Goal: Transaction & Acquisition: Purchase product/service

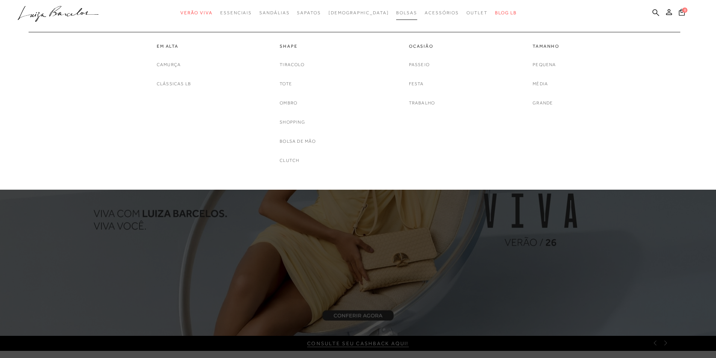
click at [396, 12] on span "Bolsas" at bounding box center [406, 12] width 21 height 5
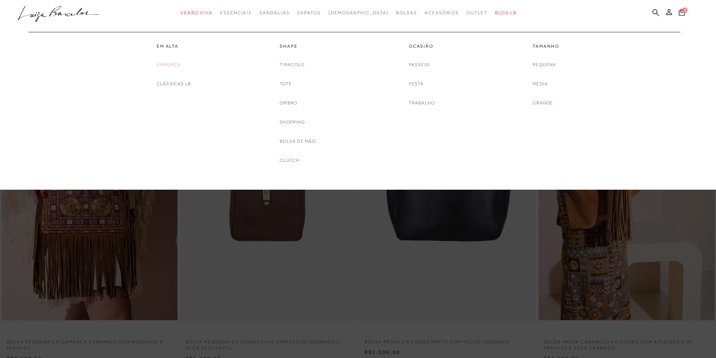
click at [163, 64] on link "Camurça" at bounding box center [169, 65] width 24 height 8
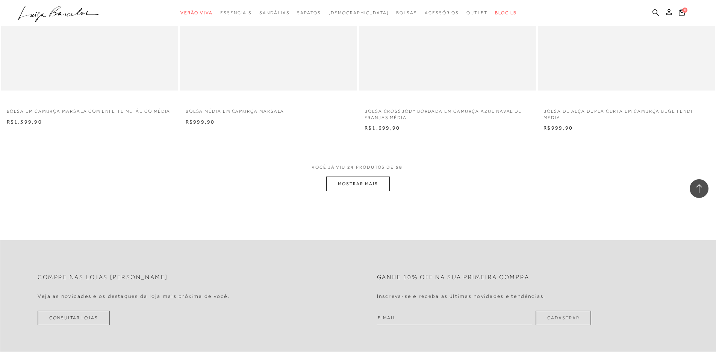
scroll to position [1803, 0]
click at [344, 186] on button "MOSTRAR MAIS" at bounding box center [357, 183] width 63 height 15
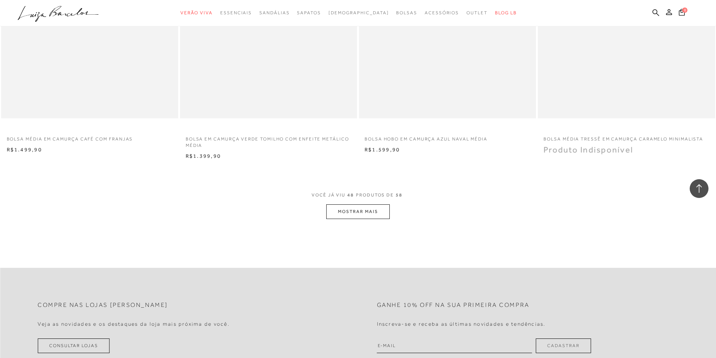
scroll to position [3681, 0]
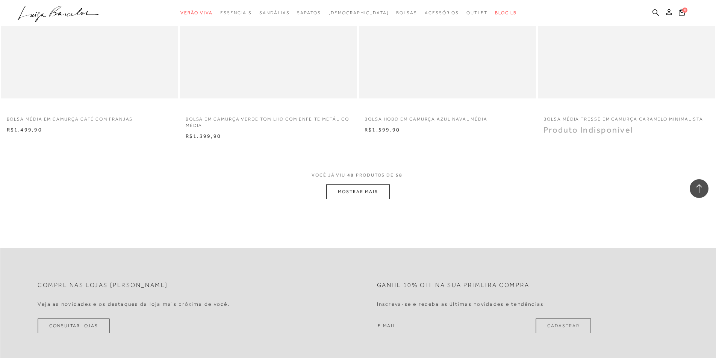
click at [379, 188] on button "MOSTRAR MAIS" at bounding box center [357, 191] width 63 height 15
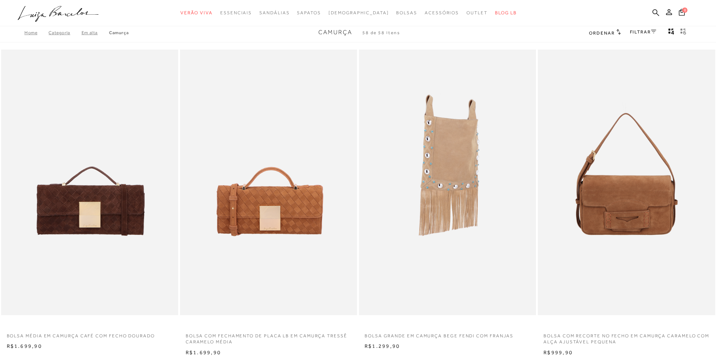
scroll to position [0, 0]
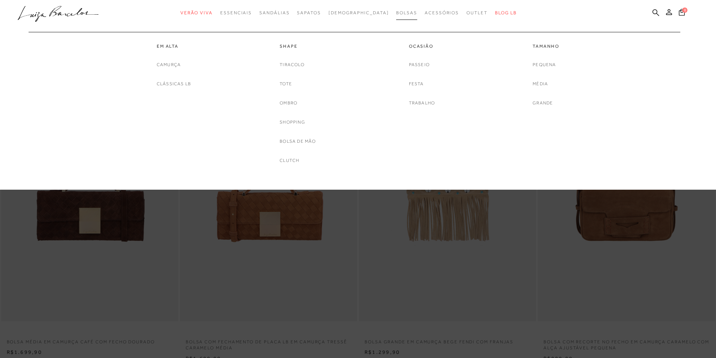
click at [396, 12] on span "Bolsas" at bounding box center [406, 12] width 21 height 5
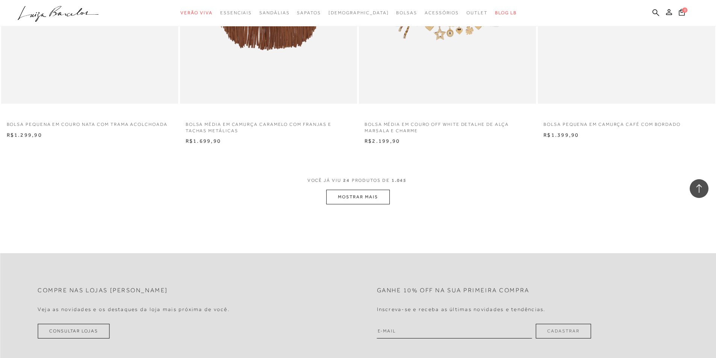
scroll to position [1803, 0]
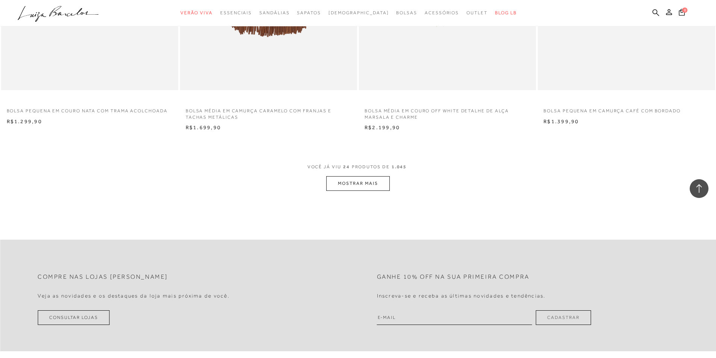
click at [343, 187] on button "MOSTRAR MAIS" at bounding box center [357, 183] width 63 height 15
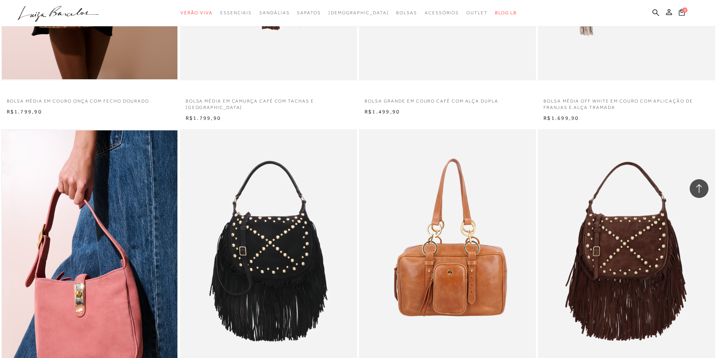
scroll to position [2592, 0]
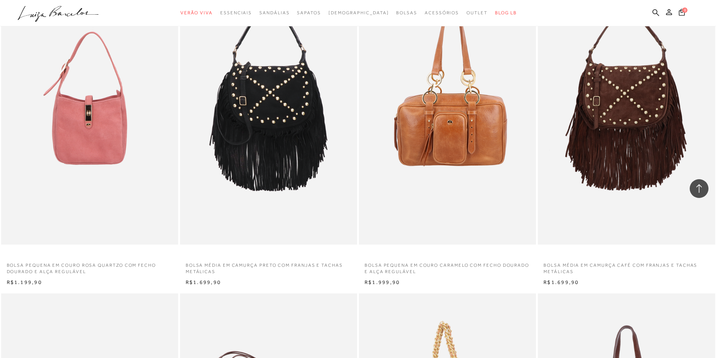
click at [137, 189] on img at bounding box center [90, 112] width 176 height 266
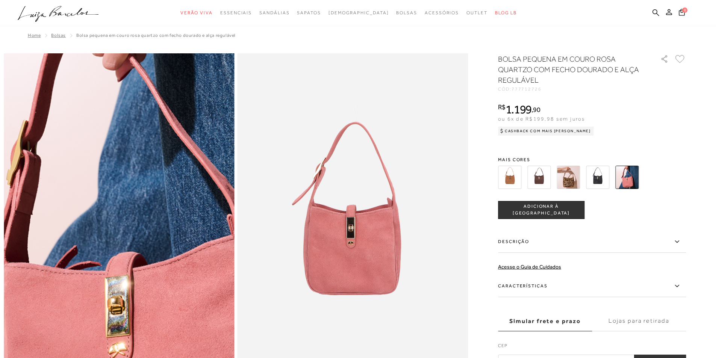
click at [93, 233] on img at bounding box center [144, 220] width 461 height 691
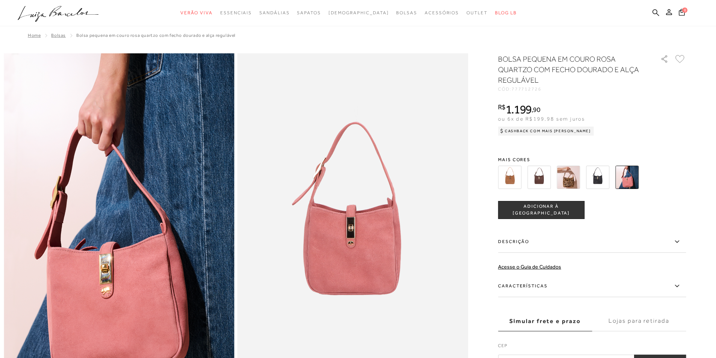
click at [675, 239] on icon at bounding box center [676, 241] width 9 height 9
click at [0, 0] on input "Descrição" at bounding box center [0, 0] width 0 height 0
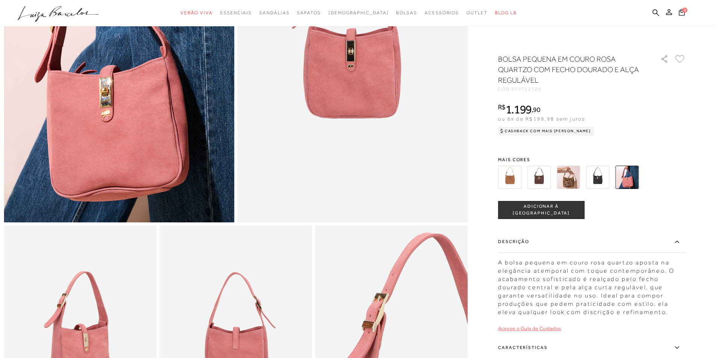
scroll to position [188, 0]
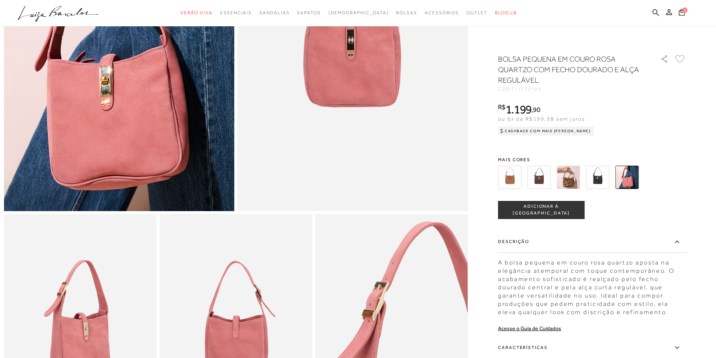
click at [531, 345] on label "Características" at bounding box center [592, 348] width 188 height 22
click at [0, 0] on input "Características" at bounding box center [0, 0] width 0 height 0
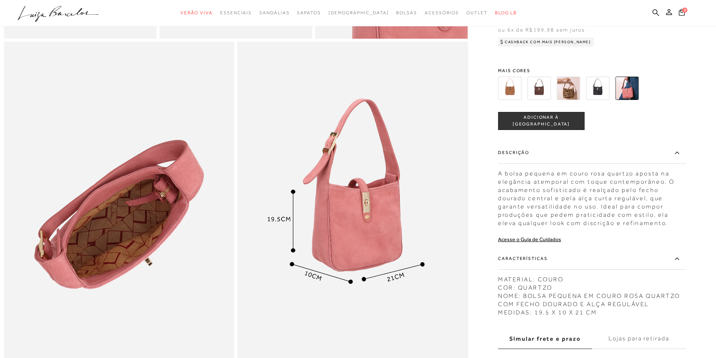
scroll to position [563, 0]
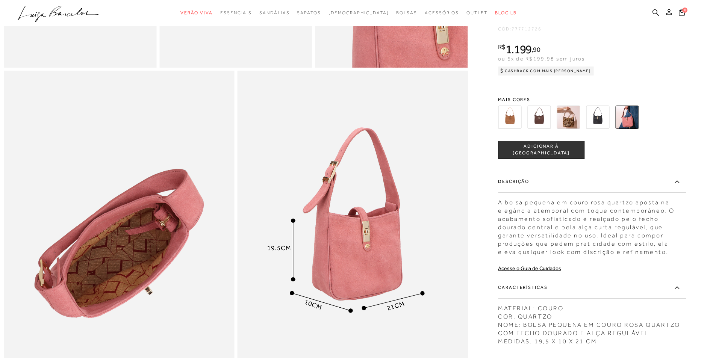
click at [630, 129] on img at bounding box center [626, 117] width 23 height 23
click at [572, 157] on span "ADICIONAR À SACOLA" at bounding box center [541, 149] width 86 height 13
click at [384, 253] on img at bounding box center [352, 244] width 231 height 346
click at [353, 299] on img at bounding box center [352, 244] width 231 height 346
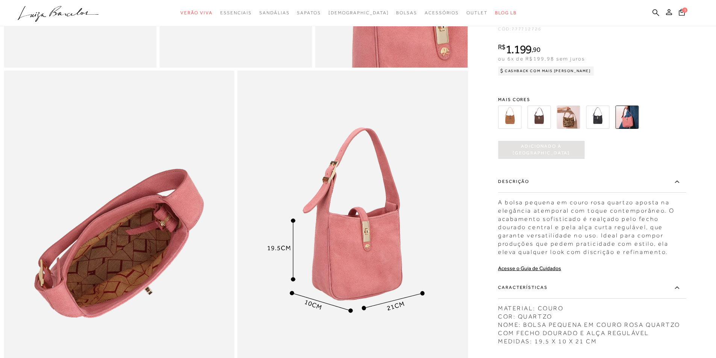
click at [353, 299] on img at bounding box center [352, 244] width 231 height 346
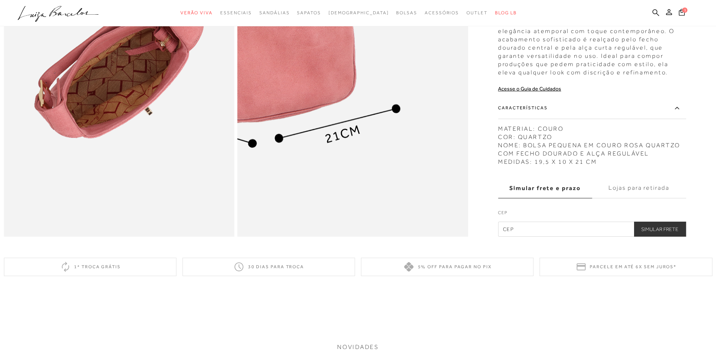
scroll to position [676, 0]
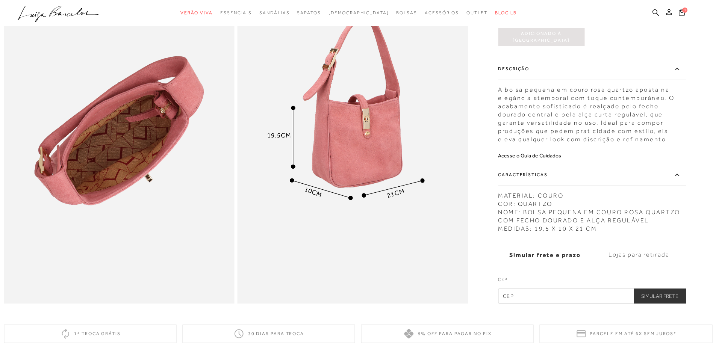
click at [682, 11] on span "1" at bounding box center [685, 9] width 6 height 6
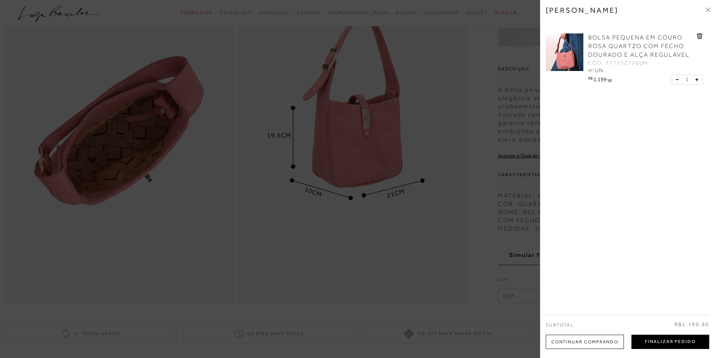
click at [648, 338] on button "Finalizar Pedido" at bounding box center [670, 342] width 78 height 14
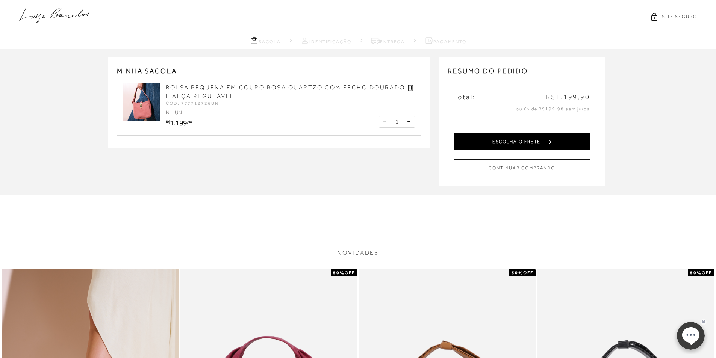
click at [464, 143] on button "ESCOLHA O FRETE" at bounding box center [521, 141] width 136 height 17
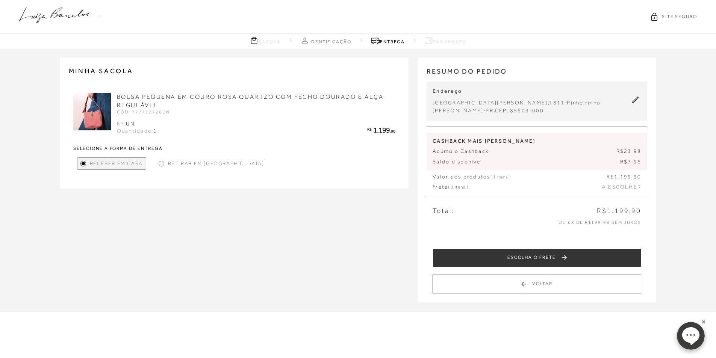
click at [134, 163] on span "Receber em Casa" at bounding box center [116, 164] width 53 height 8
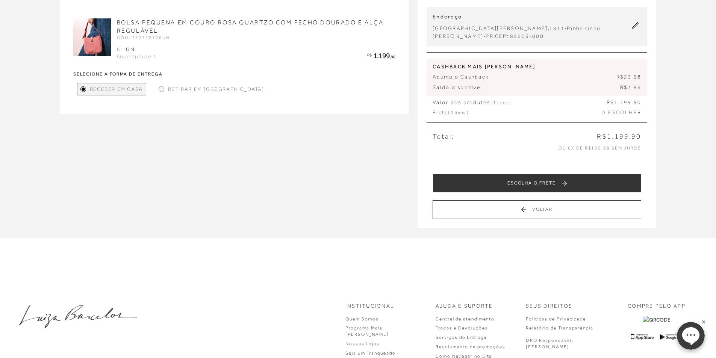
scroll to position [75, 0]
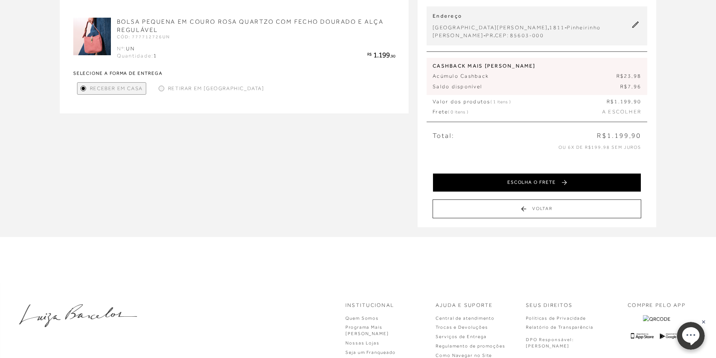
click at [566, 181] on button "ESCOLHA O FRETE" at bounding box center [536, 182] width 208 height 19
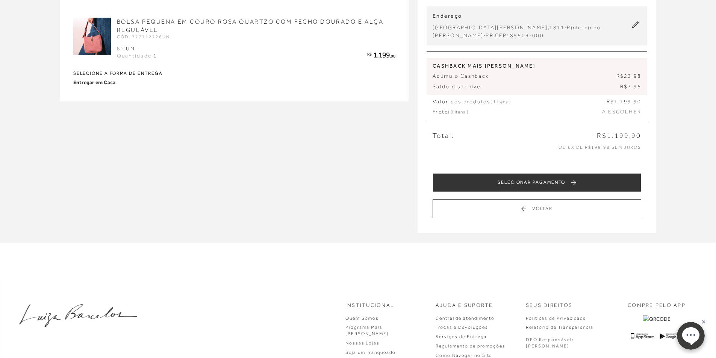
scroll to position [0, 0]
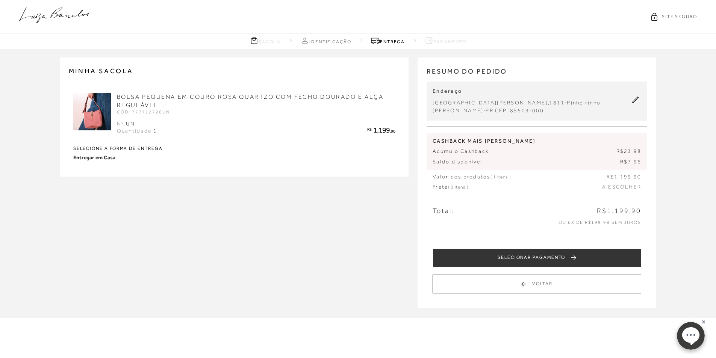
click at [633, 100] on icon at bounding box center [635, 100] width 7 height 7
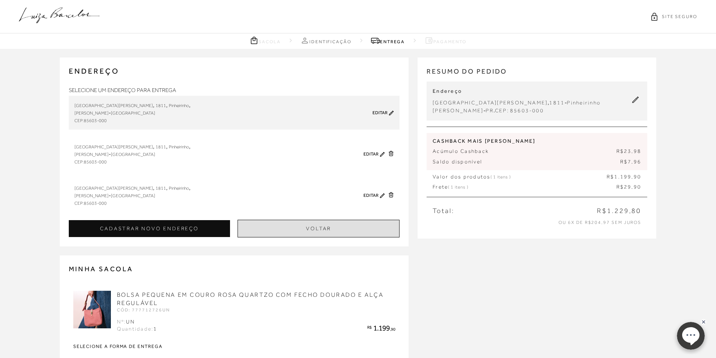
click at [251, 233] on button "Voltar" at bounding box center [318, 229] width 162 height 18
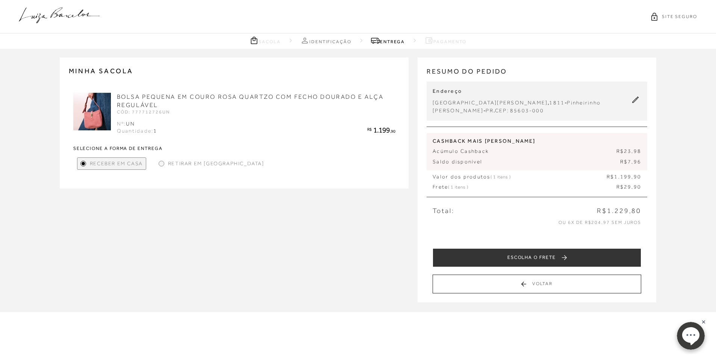
click at [634, 101] on icon at bounding box center [635, 100] width 6 height 6
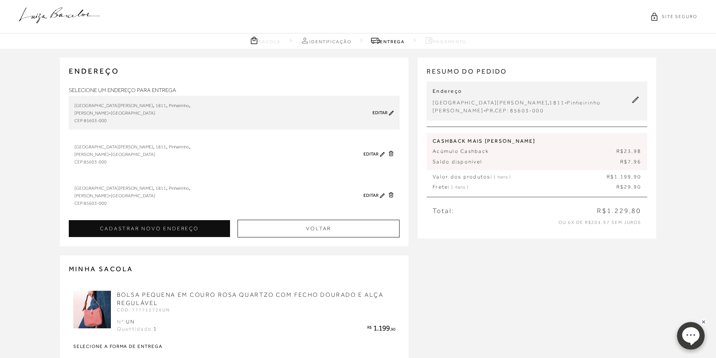
click at [141, 115] on div "Avenida Antônio Sílvio Barbieri , 1811 , Pinheirinho , Francisco Beltrão - Para…" at bounding box center [210, 112] width 272 height 23
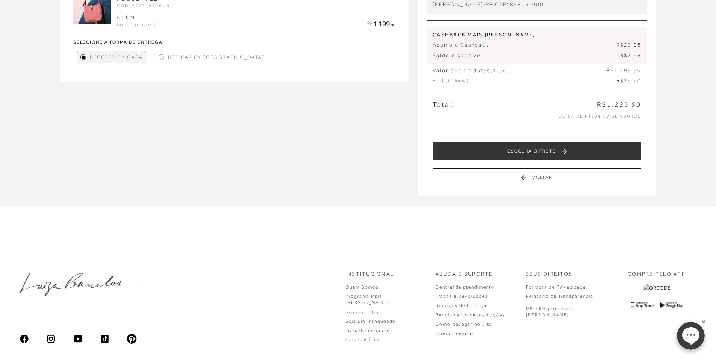
scroll to position [32, 0]
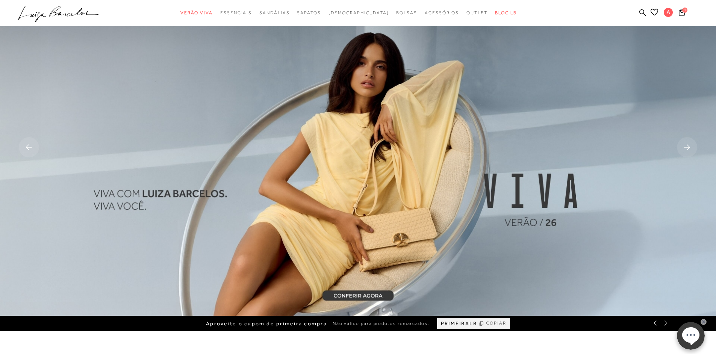
scroll to position [38, 0]
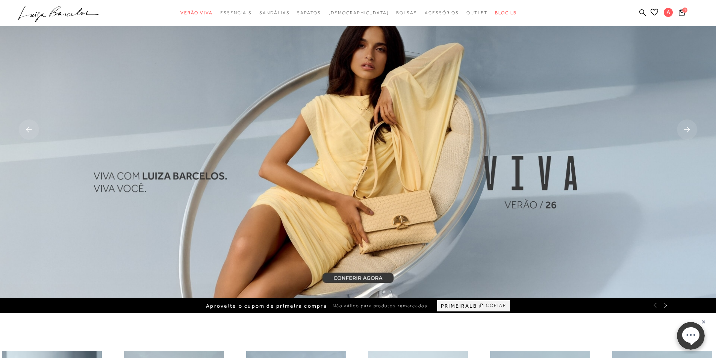
click at [680, 10] on icon at bounding box center [681, 12] width 6 height 7
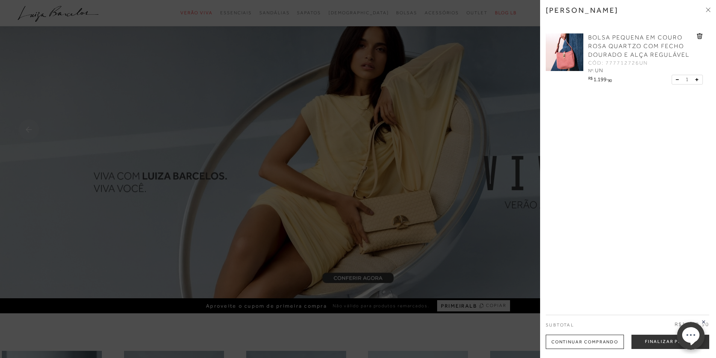
click at [708, 8] on icon at bounding box center [707, 10] width 5 height 5
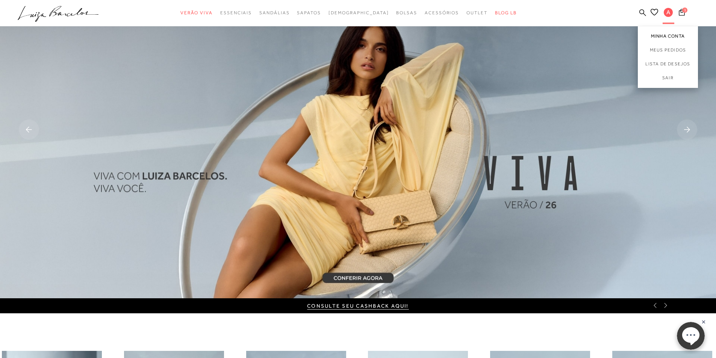
click at [664, 36] on link "Minha Conta" at bounding box center [667, 34] width 60 height 17
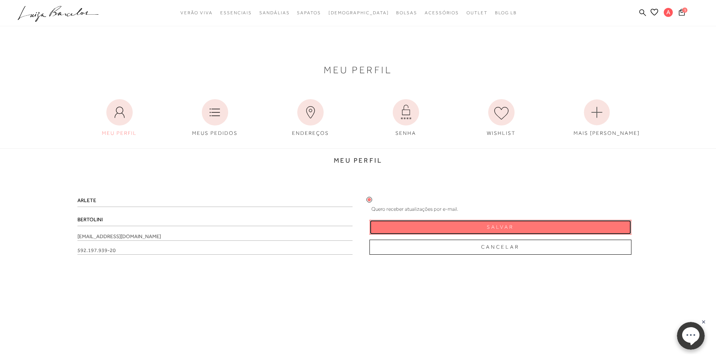
click at [412, 223] on button "Salvar" at bounding box center [500, 227] width 262 height 15
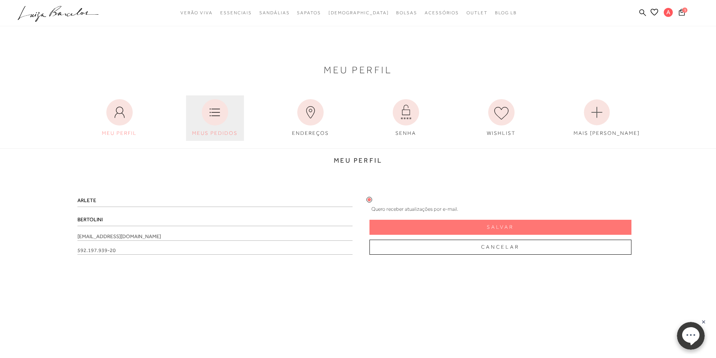
click at [212, 126] on link "MEUS PEDIDOS" at bounding box center [215, 117] width 58 height 45
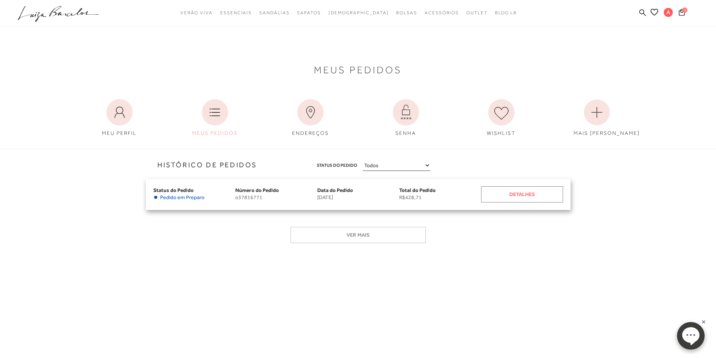
click at [504, 195] on div "Detalhes" at bounding box center [522, 194] width 82 height 16
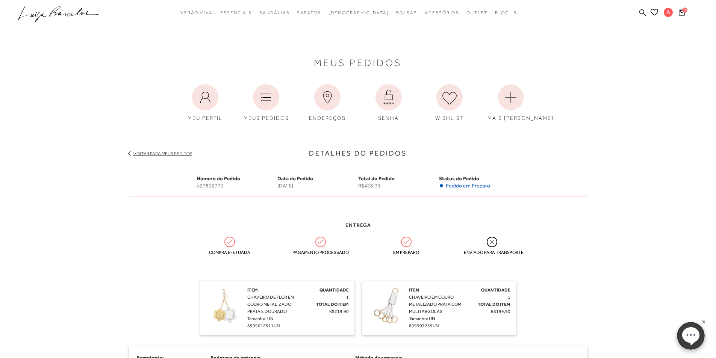
click at [149, 152] on link "Voltar para meus pedidos" at bounding box center [162, 153] width 59 height 5
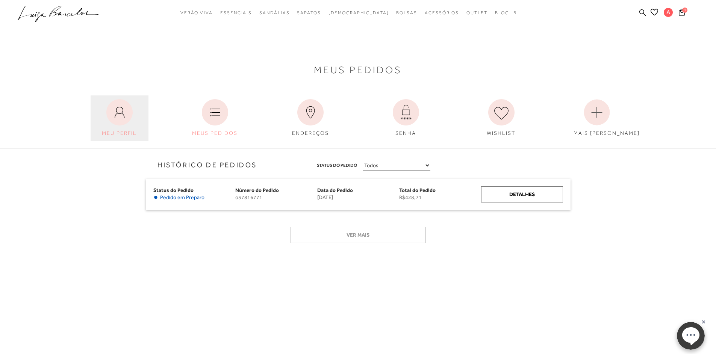
click at [114, 111] on icon at bounding box center [119, 112] width 26 height 26
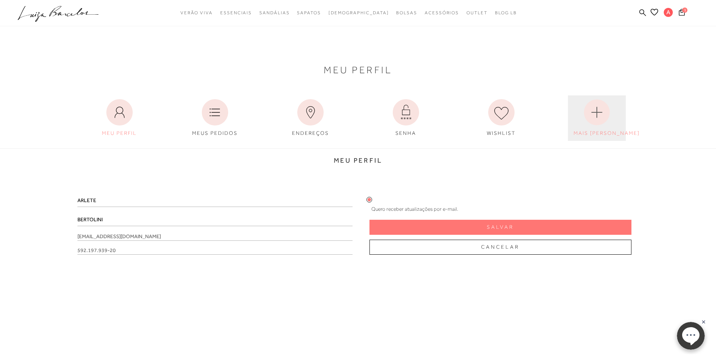
click at [583, 116] on icon at bounding box center [596, 112] width 26 height 26
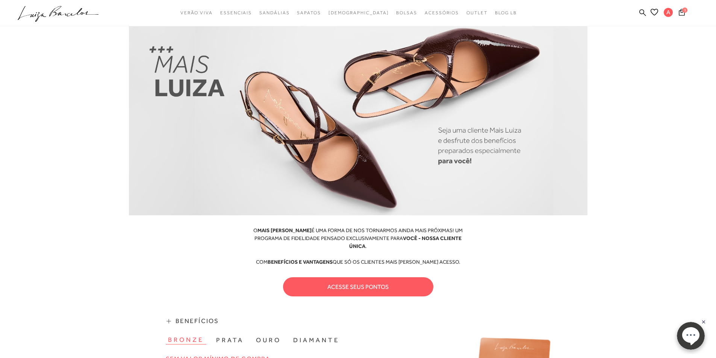
scroll to position [38, 0]
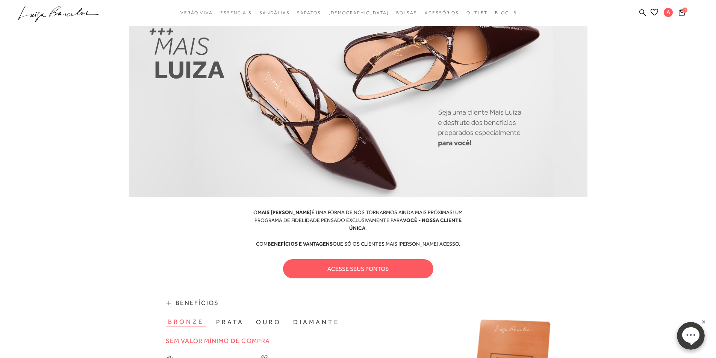
click at [681, 11] on icon at bounding box center [681, 12] width 6 height 7
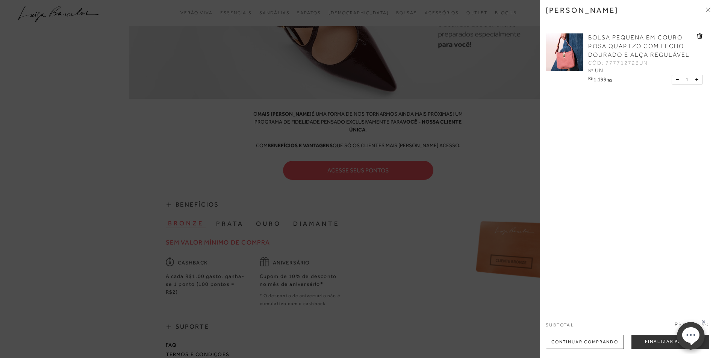
scroll to position [150, 0]
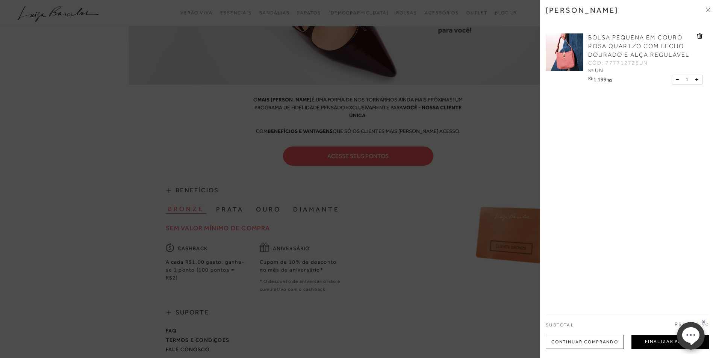
click at [645, 339] on button "Finalizar Pedido" at bounding box center [670, 342] width 78 height 14
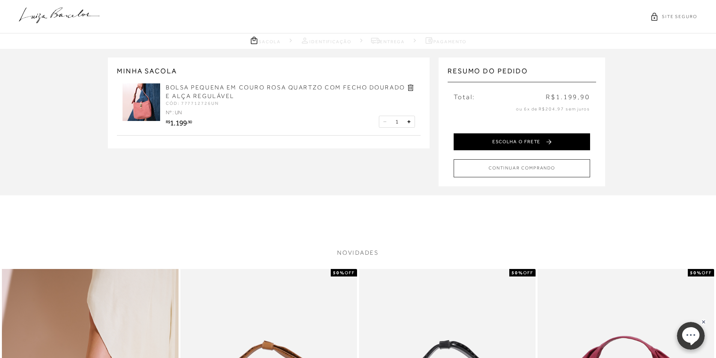
click at [459, 144] on button "ESCOLHA O FRETE" at bounding box center [521, 141] width 136 height 17
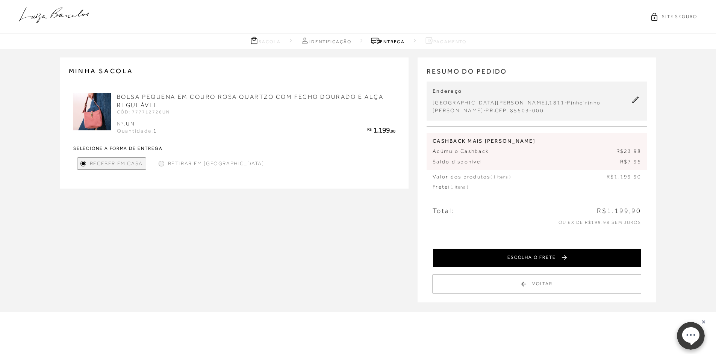
click at [499, 260] on button "ESCOLHA O FRETE" at bounding box center [536, 257] width 208 height 19
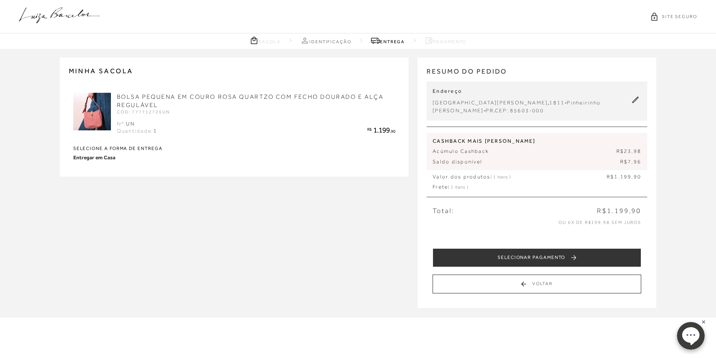
click at [499, 260] on button "SELECIONAR PAGAMENTO" at bounding box center [536, 257] width 208 height 19
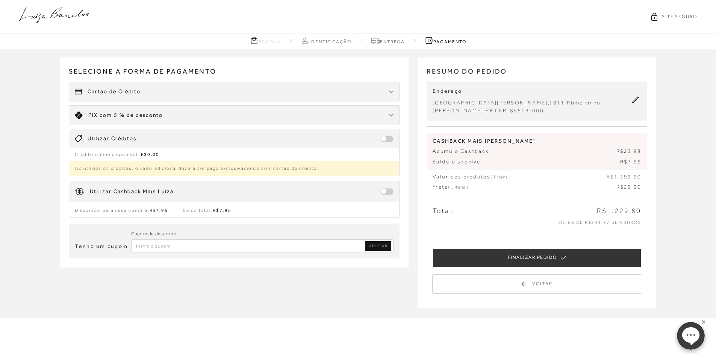
click at [389, 91] on img at bounding box center [391, 92] width 5 height 3
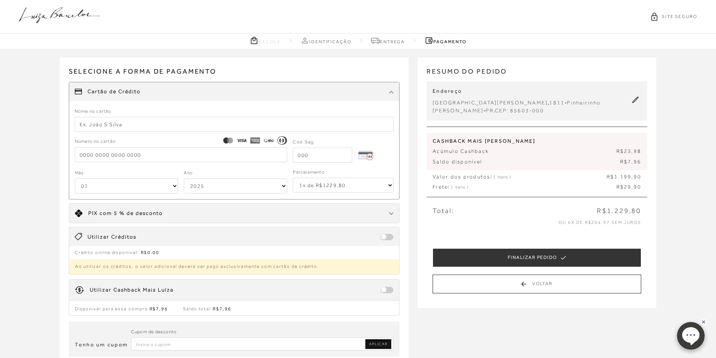
click at [266, 140] on icon at bounding box center [269, 141] width 10 height 10
click at [142, 125] on input "text" at bounding box center [234, 124] width 319 height 15
type input "ARLETE M C BERTOLINI"
click at [143, 155] on input "tel" at bounding box center [181, 154] width 213 height 15
type input "6509 2101 2866 6276"
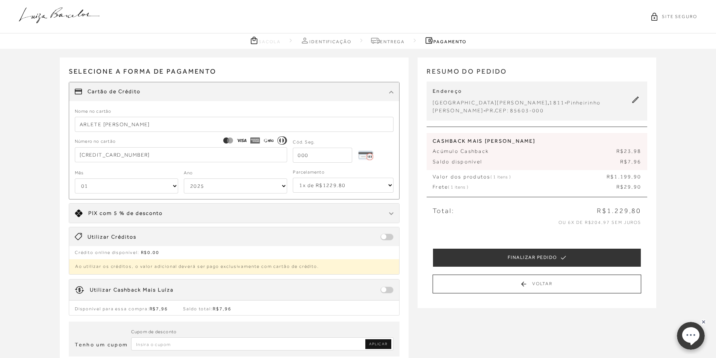
click at [311, 158] on input "tel" at bounding box center [322, 155] width 59 height 15
type input "479"
click at [174, 187] on select "01 02 03 04 05 06 07 08 09 10 11 12" at bounding box center [126, 185] width 103 height 15
select select "05"
click at [75, 178] on select "01 02 03 04 05 06 07 08 09 10 11 12" at bounding box center [126, 185] width 103 height 15
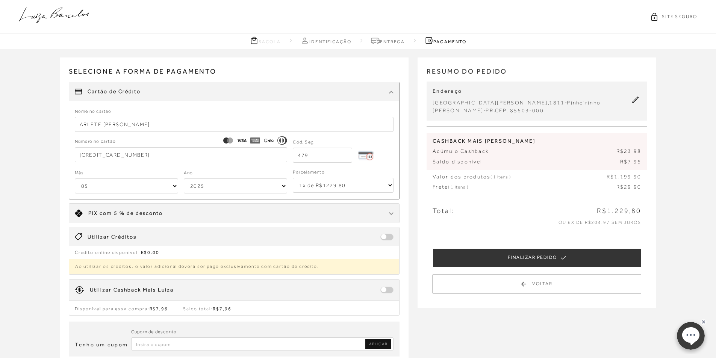
click at [273, 187] on select "2025 2026 2027 2028 2029 2030 2031 2032 2033 2034 2035 2036 2037 2038 2039 2040…" at bounding box center [235, 185] width 103 height 15
select select "2032"
click at [184, 178] on select "2025 2026 2027 2028 2029 2030 2031 2032 2033 2034 2035 2036 2037 2038 2039 2040…" at bounding box center [235, 185] width 103 height 15
click at [379, 188] on select "1x de R$1229.80 2x de R$614.90 sem juros 3x de R$409.94 sem juros 4x de R$307.4…" at bounding box center [343, 185] width 101 height 15
select select "2"
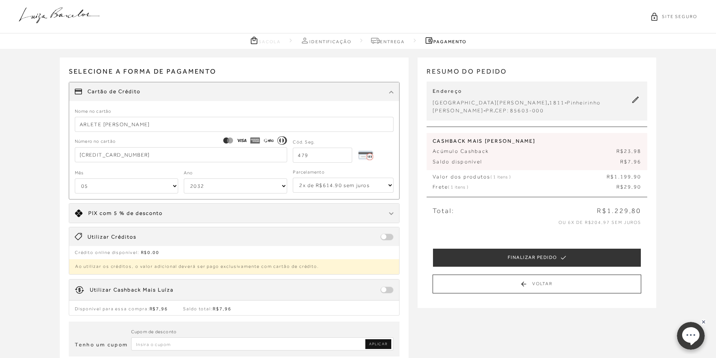
click at [293, 178] on select "1x de R$1229.80 2x de R$614.90 sem juros 3x de R$409.94 sem juros 4x de R$307.4…" at bounding box center [343, 185] width 101 height 15
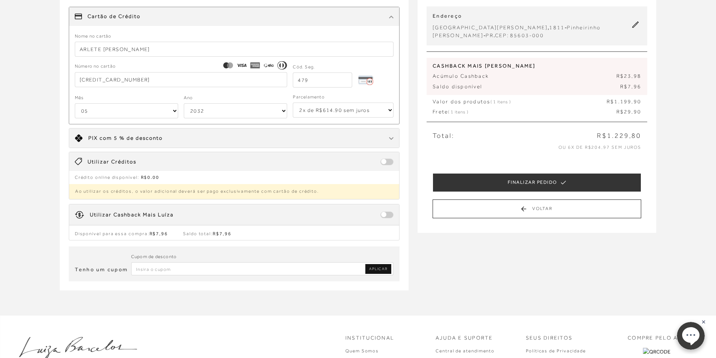
scroll to position [113, 0]
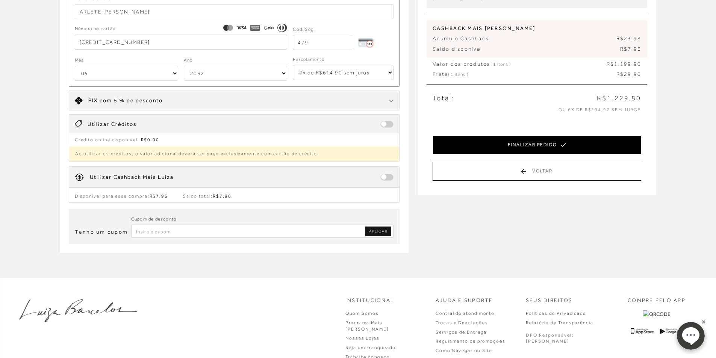
click at [462, 141] on button "FINALIZAR PEDIDO" at bounding box center [536, 145] width 208 height 19
select select "05"
select select "2032"
select select "2"
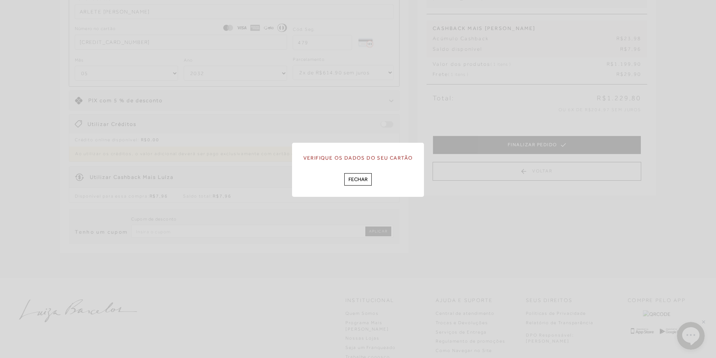
scroll to position [0, 0]
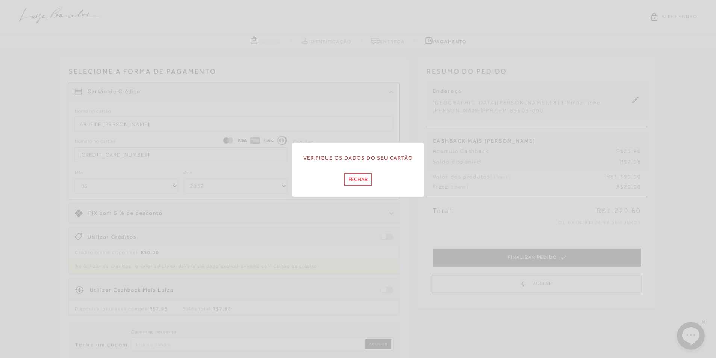
click at [360, 180] on button "Fechar" at bounding box center [357, 179] width 27 height 12
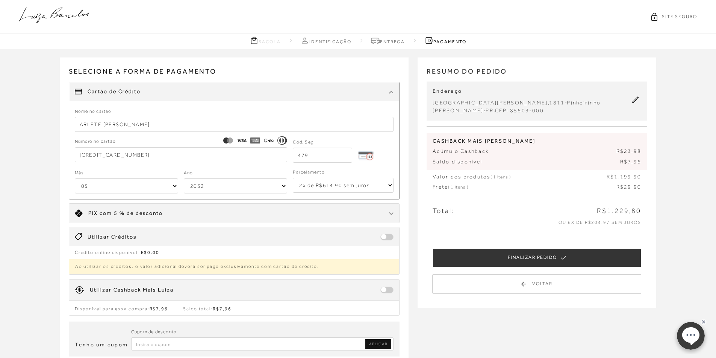
click at [266, 139] on icon at bounding box center [266, 140] width 2 height 2
click at [281, 142] on icon at bounding box center [282, 140] width 10 height 8
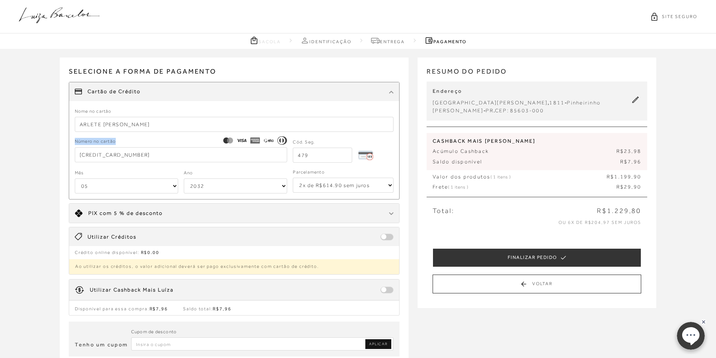
click at [281, 142] on icon at bounding box center [282, 140] width 10 height 8
click at [192, 154] on input "6509 2101 2866 6276" at bounding box center [181, 154] width 213 height 15
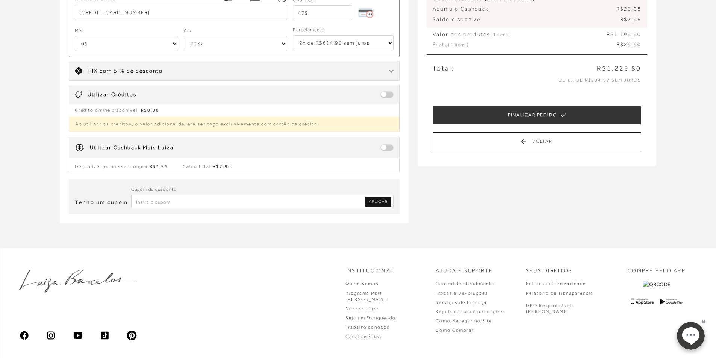
scroll to position [150, 0]
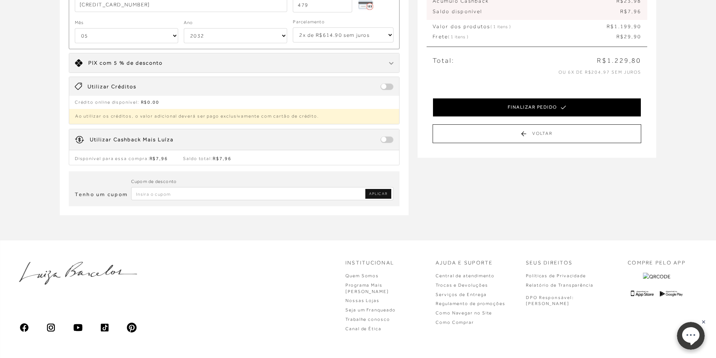
click at [465, 112] on button "FINALIZAR PEDIDO" at bounding box center [536, 107] width 208 height 19
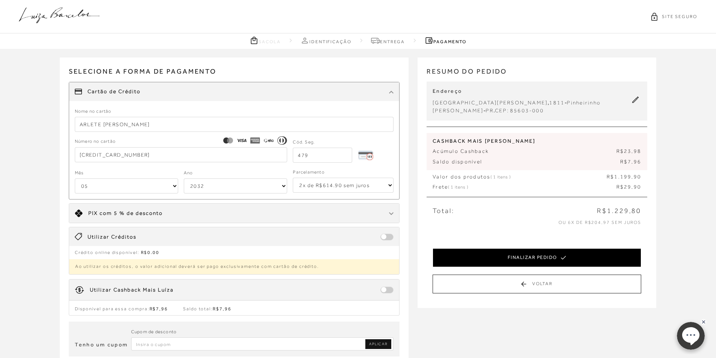
select select "05"
select select "2032"
select select "2"
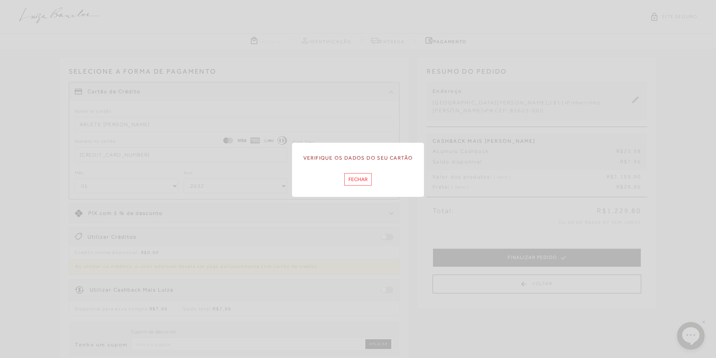
click at [361, 180] on button "Fechar" at bounding box center [357, 179] width 27 height 12
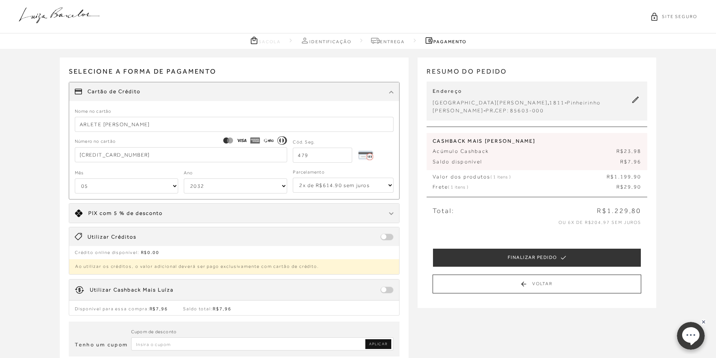
click at [283, 138] on circle at bounding box center [282, 140] width 8 height 8
click at [269, 139] on icon at bounding box center [269, 141] width 10 height 10
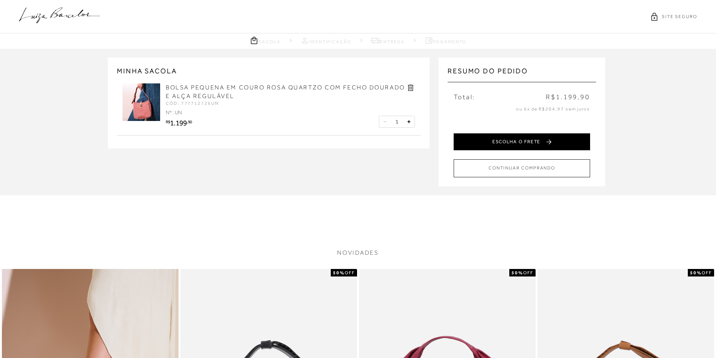
click at [483, 141] on button "ESCOLHA O FRETE" at bounding box center [521, 141] width 136 height 17
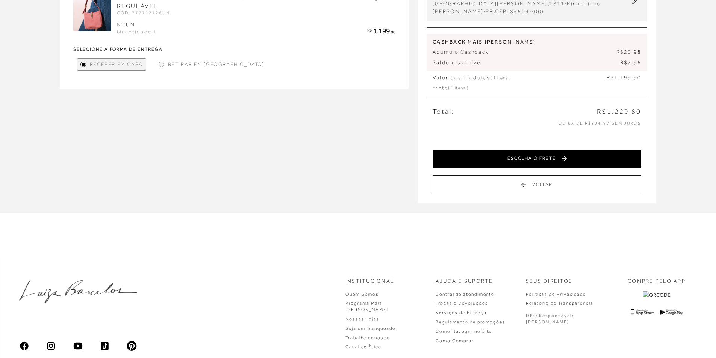
scroll to position [113, 0]
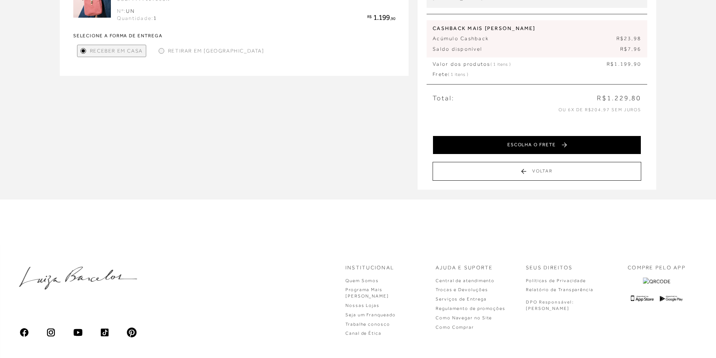
click at [484, 142] on button "ESCOLHA O FRETE" at bounding box center [536, 145] width 208 height 19
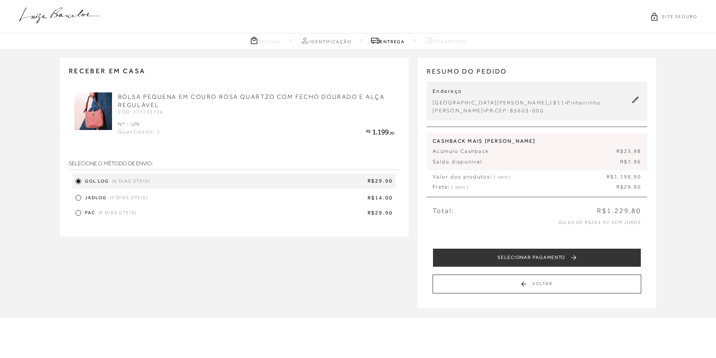
click at [78, 199] on div at bounding box center [78, 197] width 3 height 3
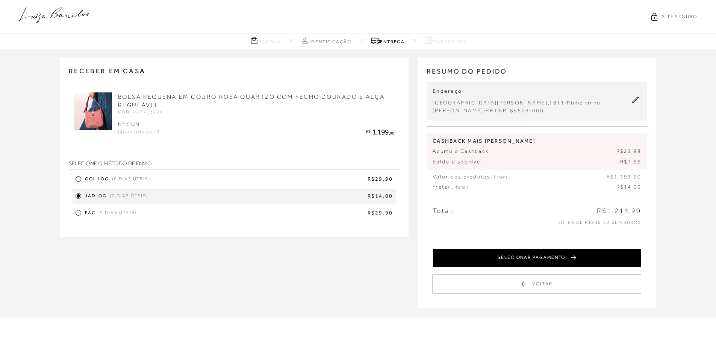
click at [468, 255] on button "SELECIONAR PAGAMENTO" at bounding box center [536, 257] width 208 height 19
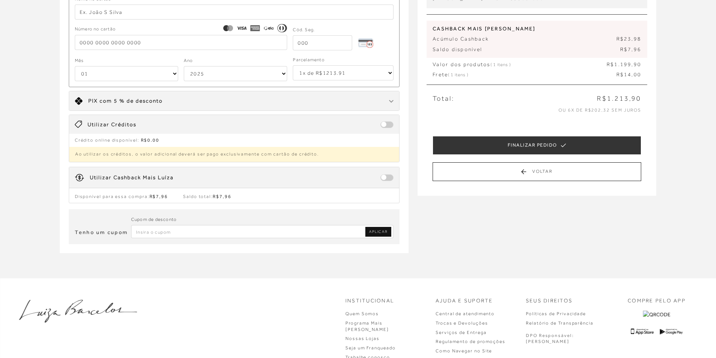
scroll to position [113, 0]
click at [91, 97] on span "PIX" at bounding box center [92, 100] width 9 height 6
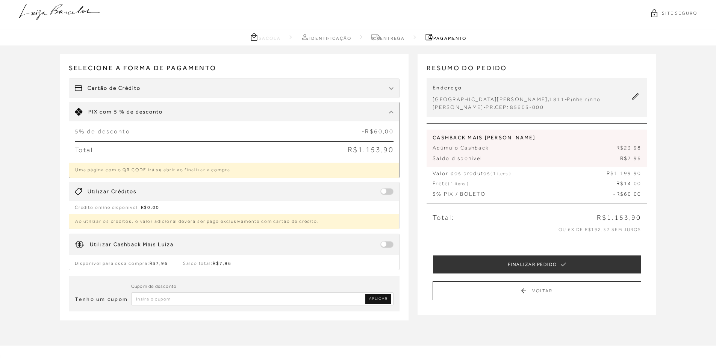
scroll to position [0, 0]
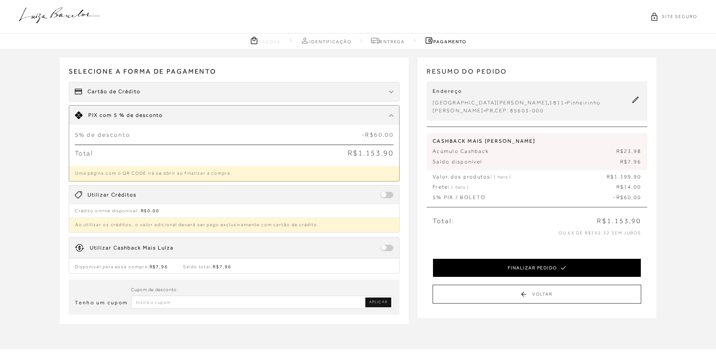
click at [487, 263] on button "FINALIZAR PEDIDO" at bounding box center [536, 267] width 208 height 19
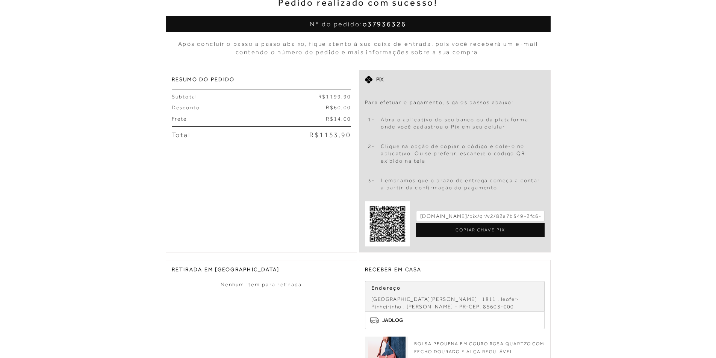
scroll to position [113, 0]
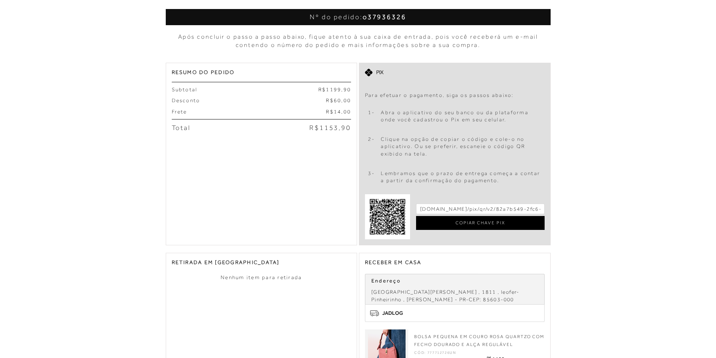
click at [462, 223] on div "COPIAR CHAVE PIX" at bounding box center [480, 223] width 128 height 14
